Goal: Transaction & Acquisition: Purchase product/service

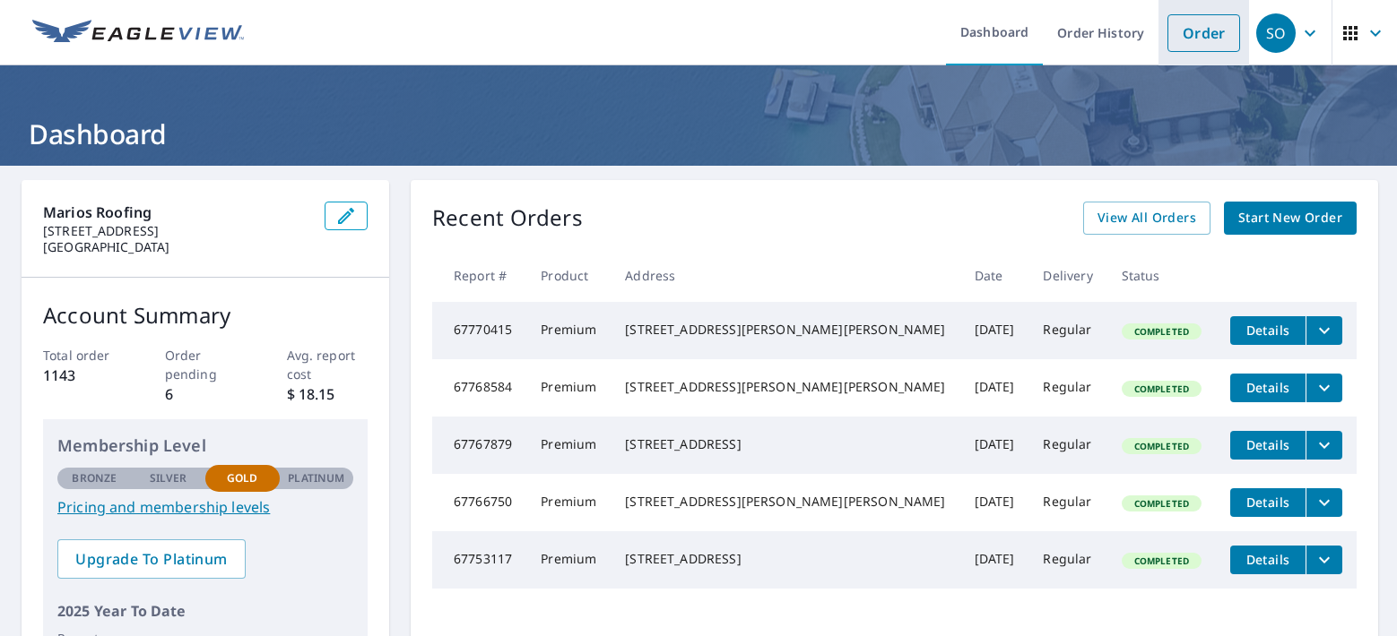
click at [1177, 30] on link "Order" at bounding box center [1203, 33] width 73 height 38
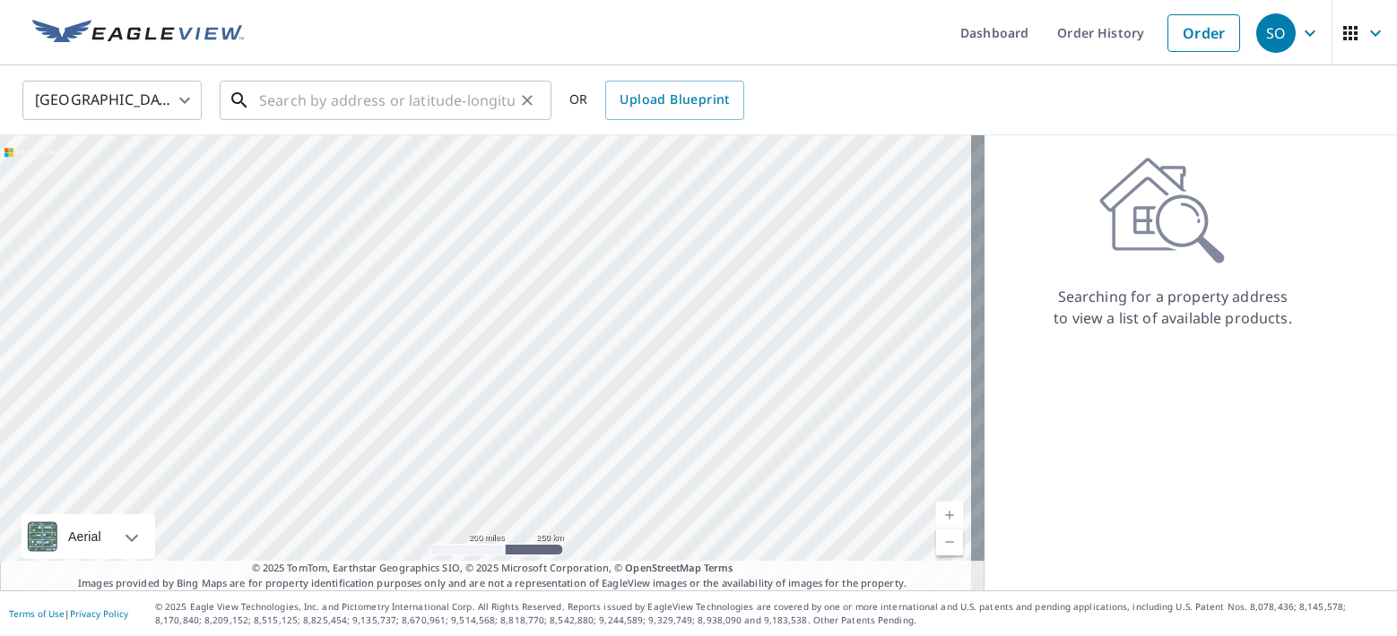
click at [464, 95] on input "text" at bounding box center [386, 100] width 255 height 50
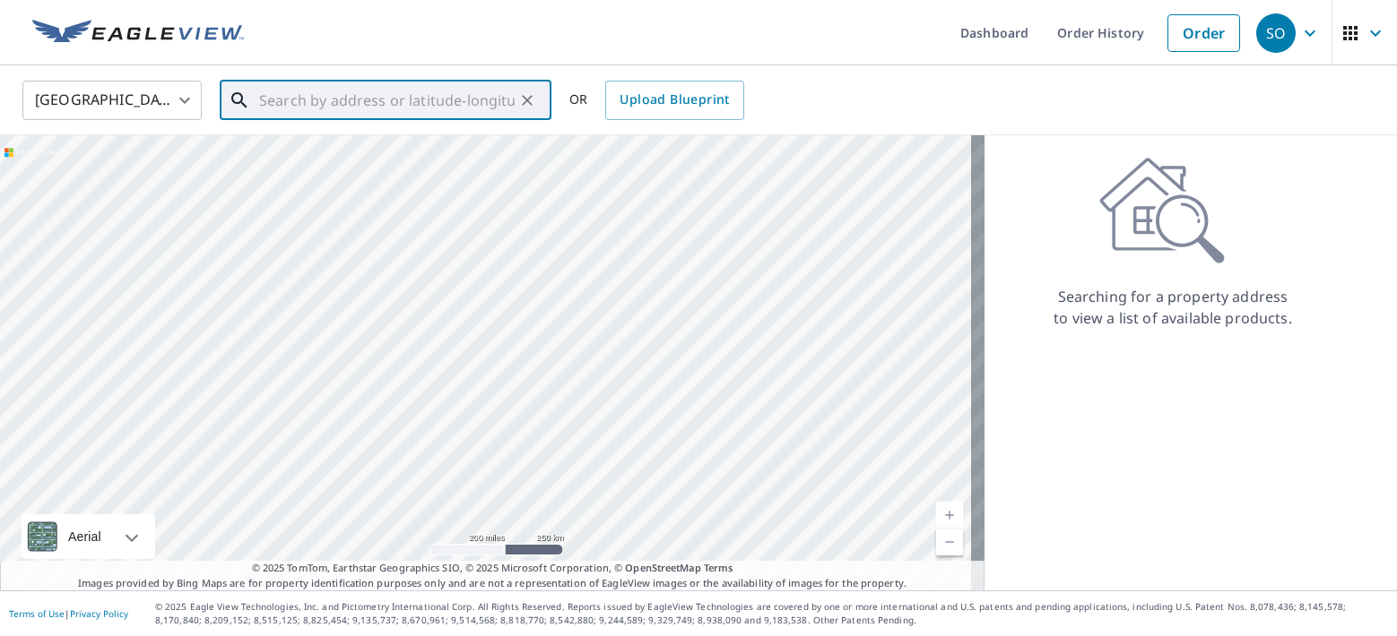
paste input "[STREET_ADDRESS]"
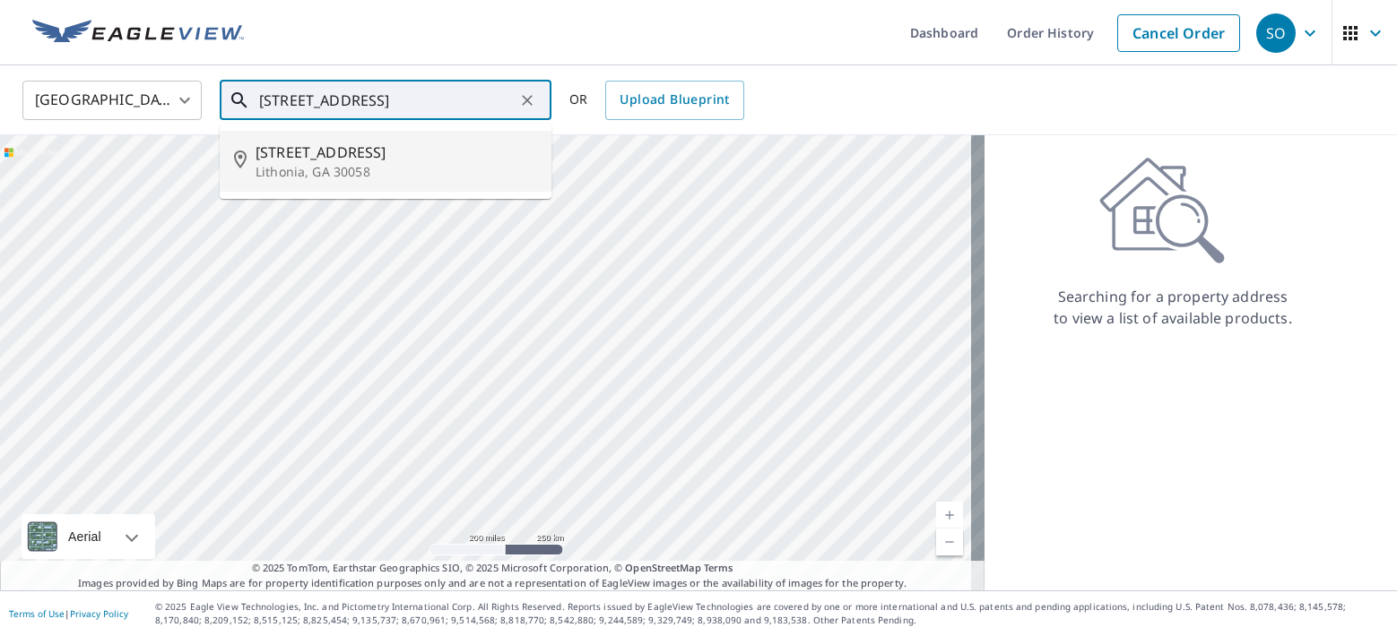
click at [357, 163] on p "Lithonia, GA 30058" at bounding box center [395, 172] width 281 height 18
type input "[STREET_ADDRESS][PERSON_NAME]"
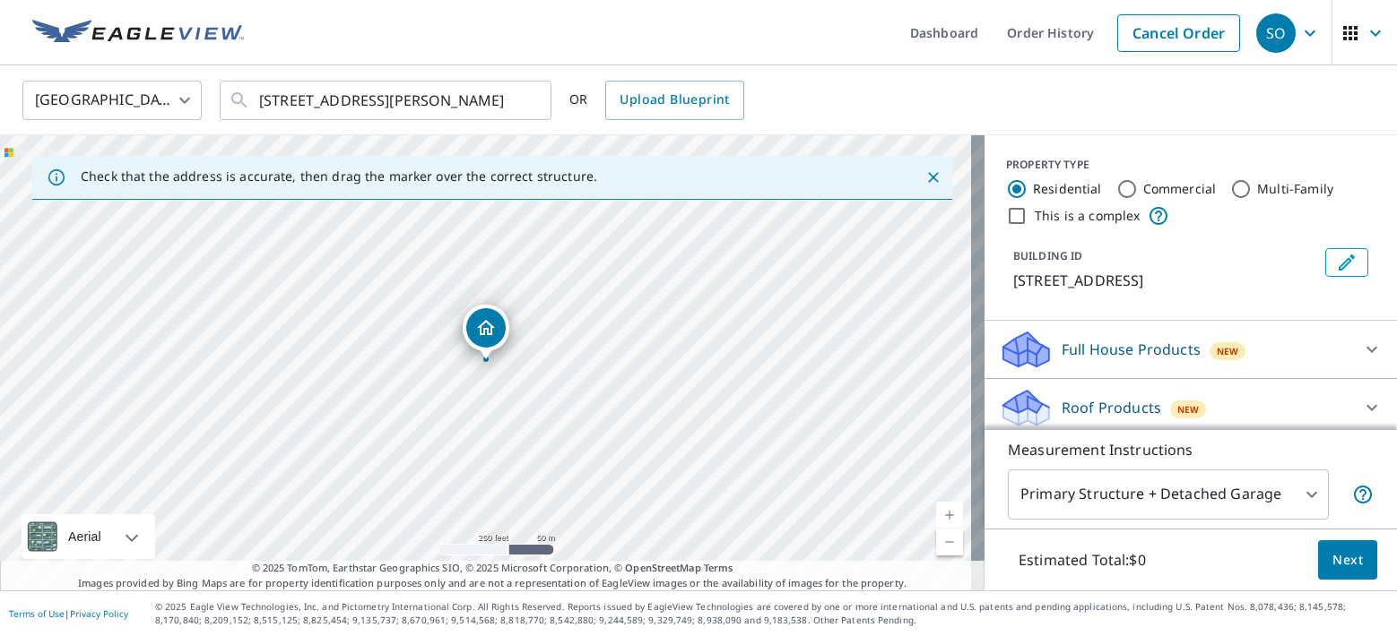
click at [1069, 410] on p "Roof Products" at bounding box center [1111, 408] width 100 height 22
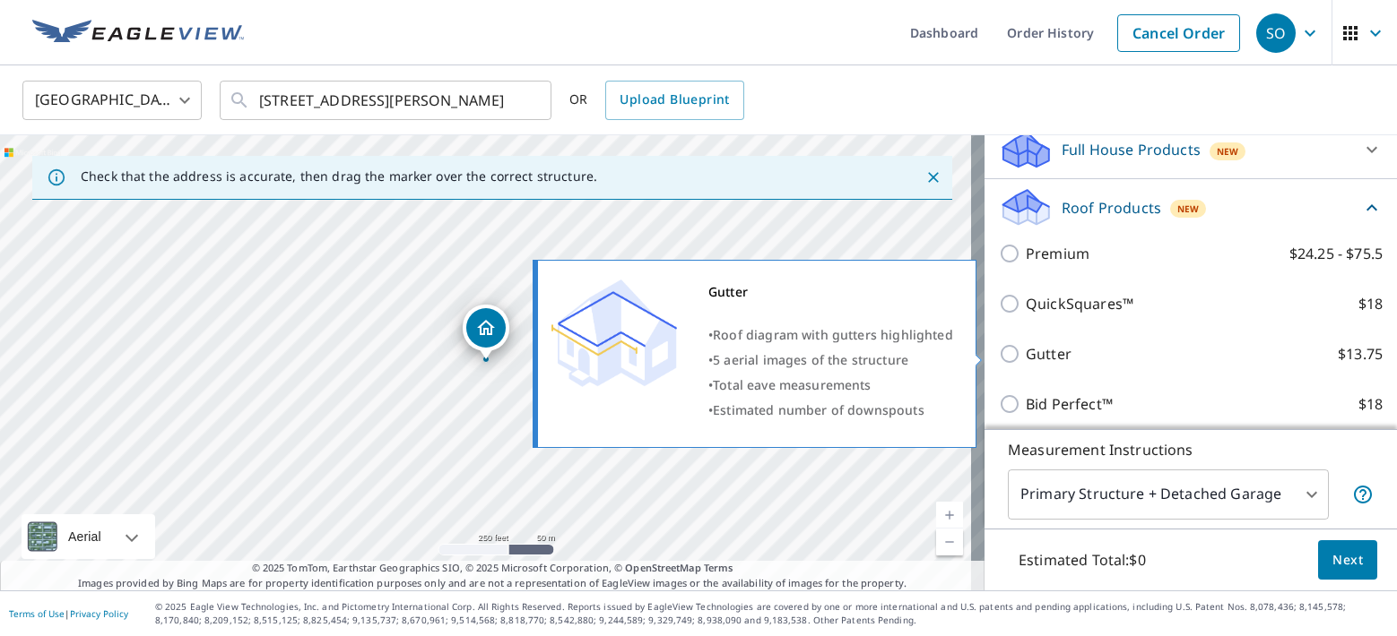
scroll to position [196, 0]
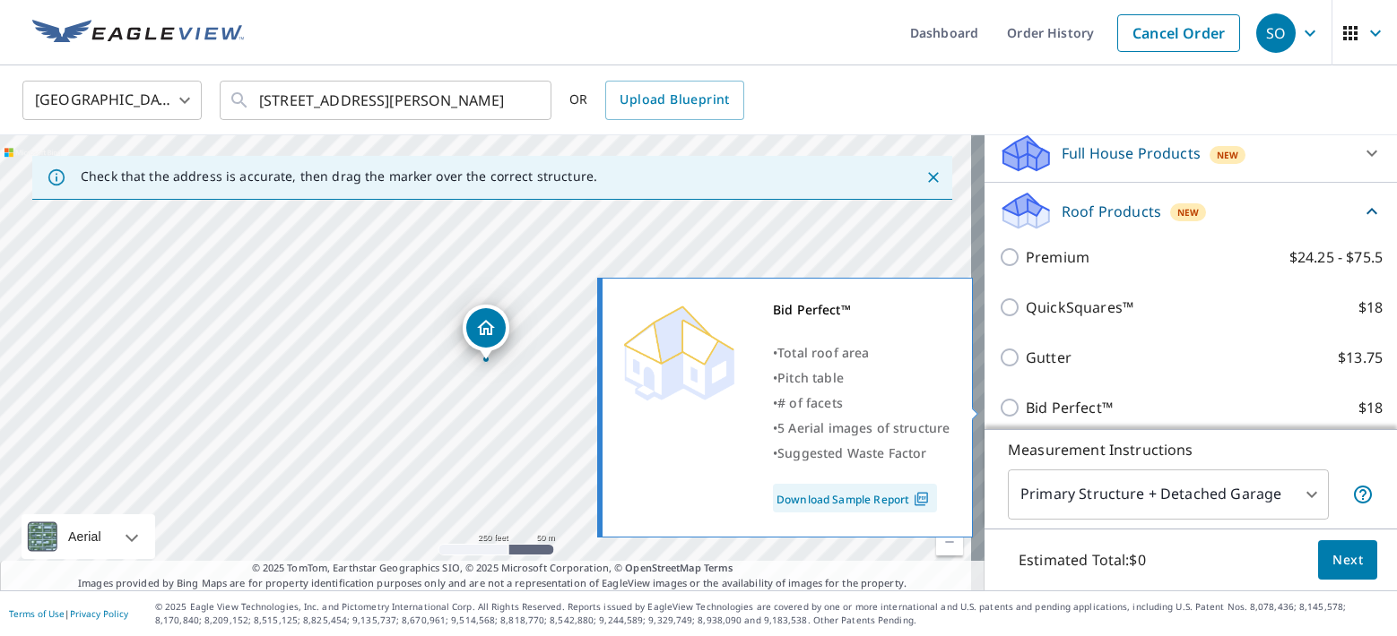
click at [1054, 405] on p "Bid Perfect™" at bounding box center [1069, 408] width 87 height 22
click at [1026, 405] on input "Bid Perfect™ $18" at bounding box center [1012, 408] width 27 height 22
checkbox input "true"
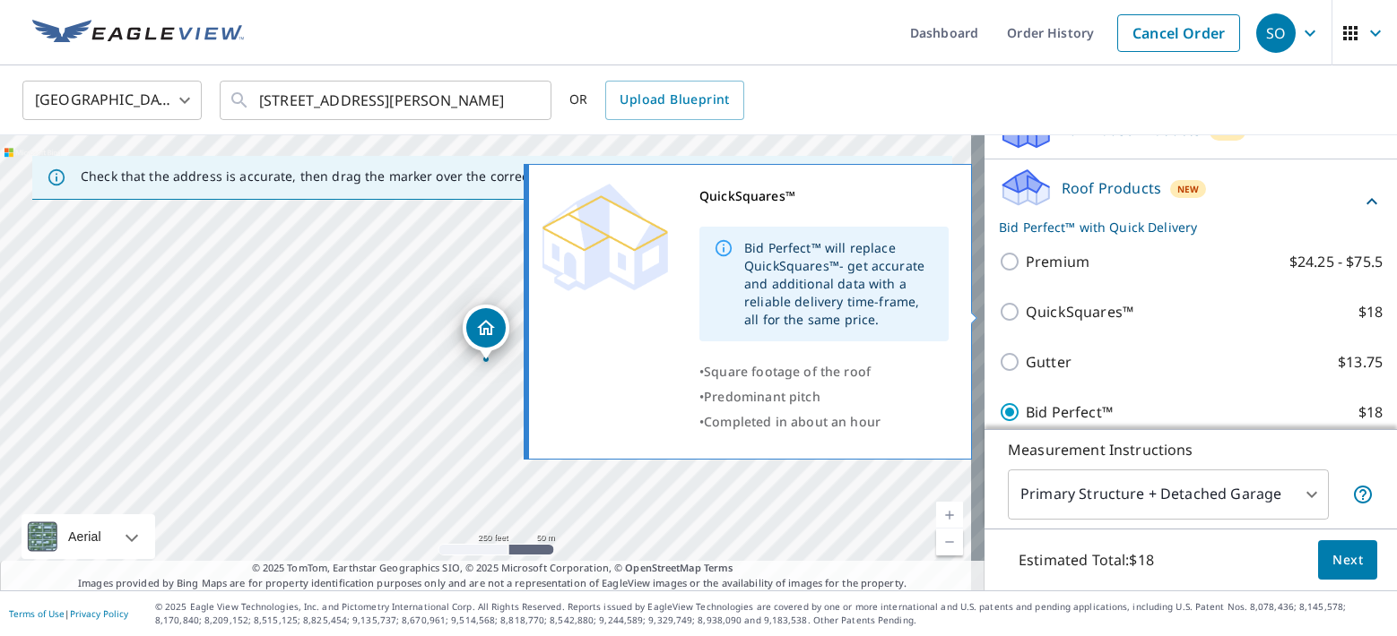
scroll to position [254, 0]
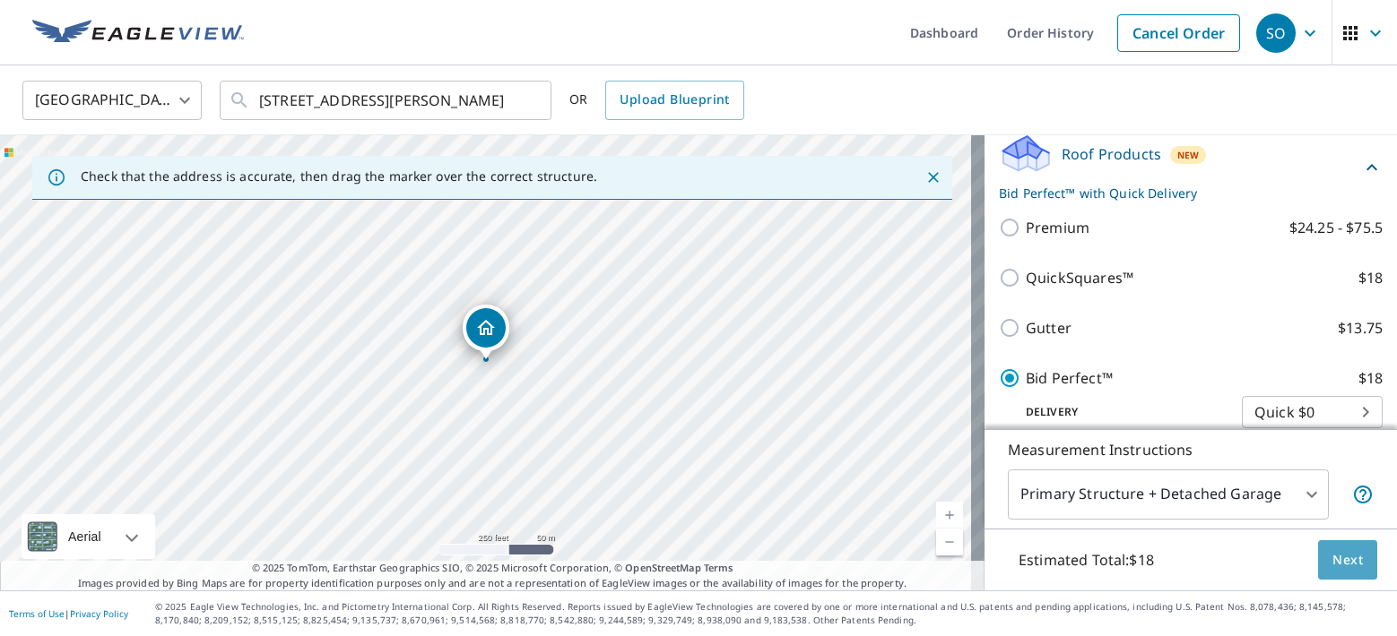
click at [1340, 570] on span "Next" at bounding box center [1347, 561] width 30 height 22
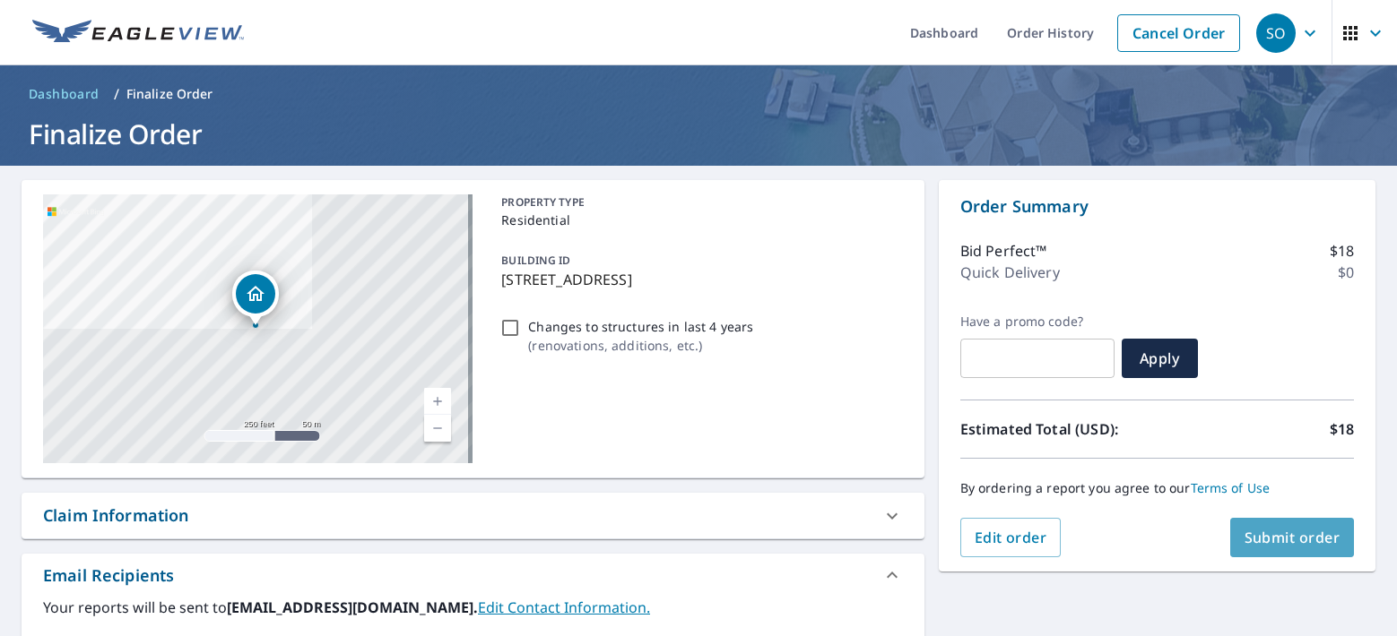
click at [1271, 550] on button "Submit order" at bounding box center [1292, 537] width 125 height 39
